Goal: Navigation & Orientation: Go to known website

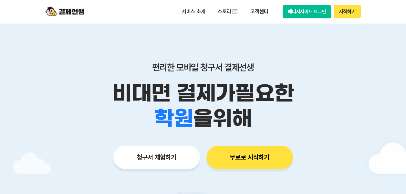
click at [340, 10] on button "시작하기" at bounding box center [347, 12] width 27 height 14
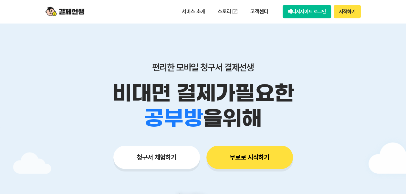
click at [307, 12] on button "매니저사이트 로그인" at bounding box center [307, 12] width 49 height 14
